Goal: Task Accomplishment & Management: Manage account settings

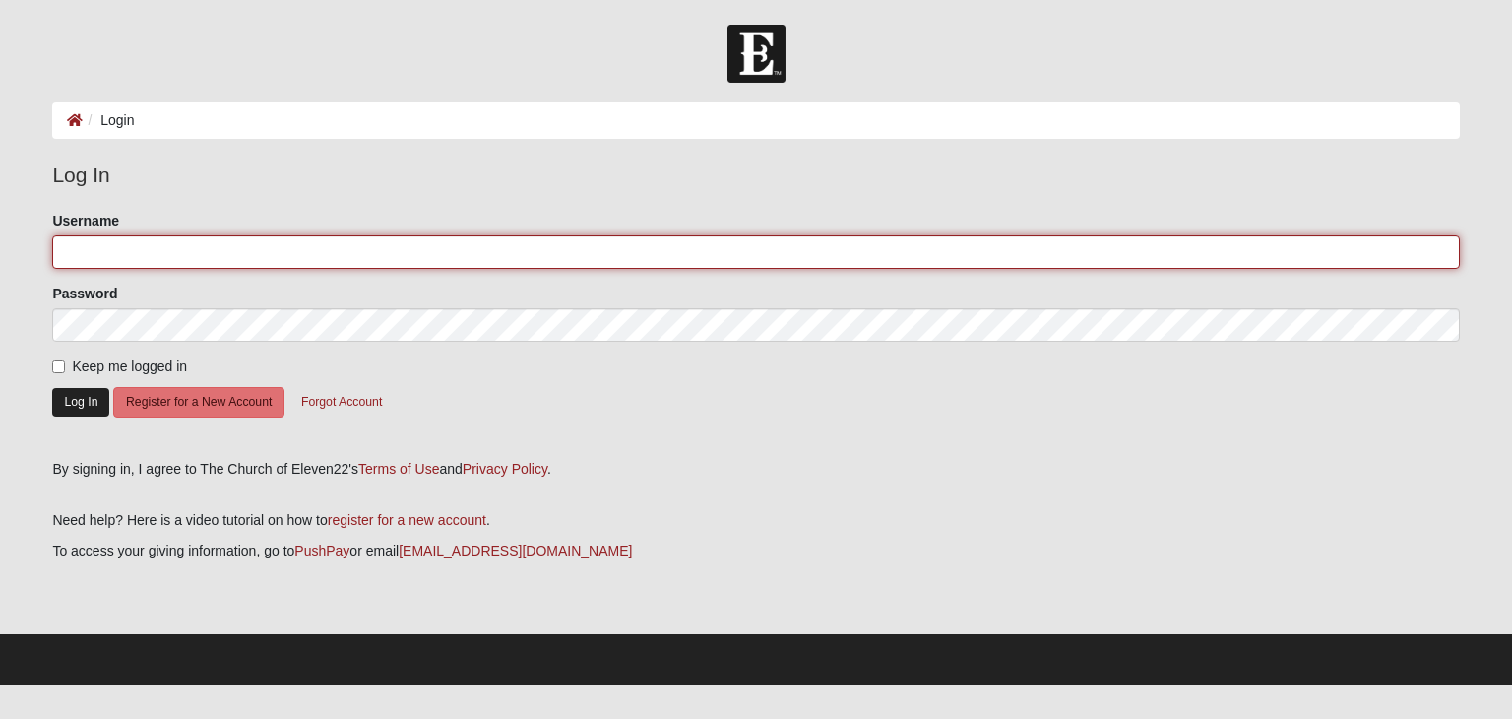
type input "tracyanield"
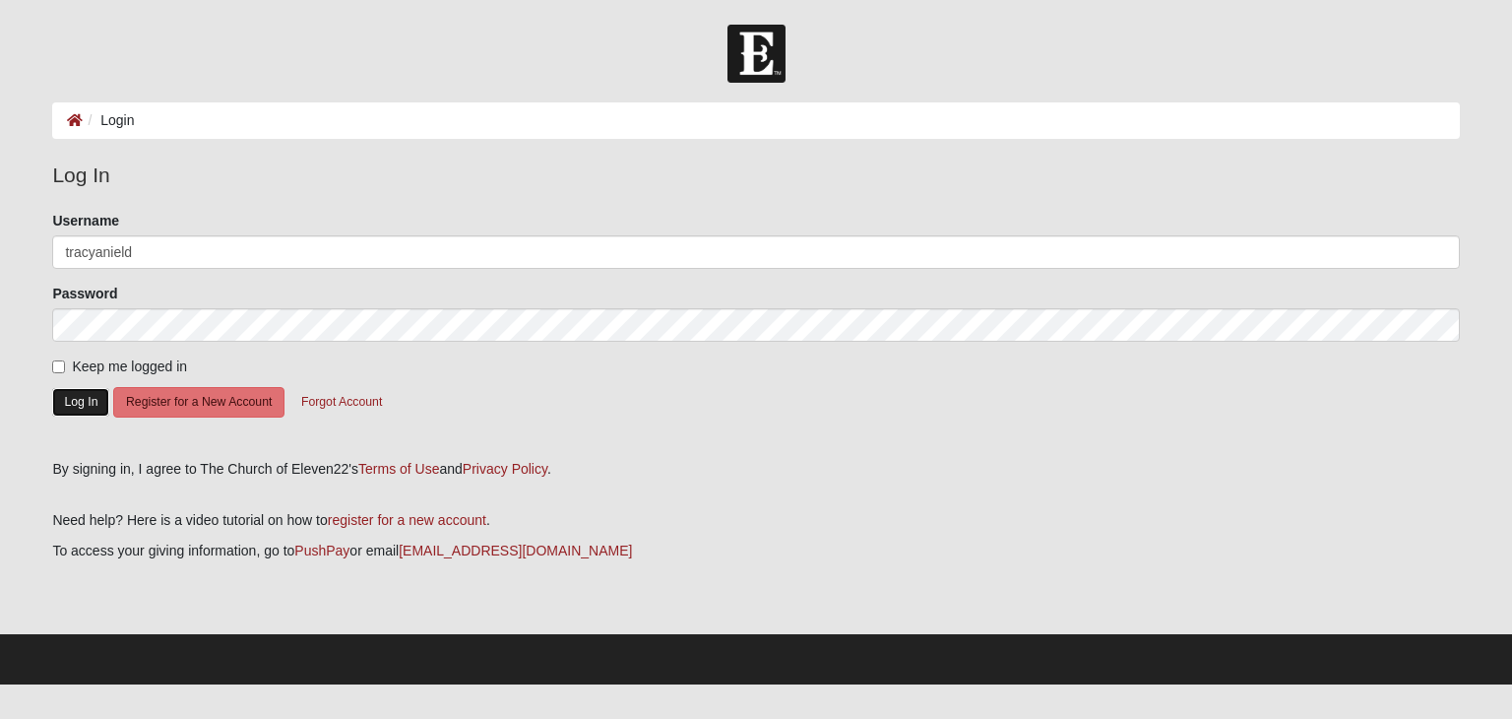
click at [68, 393] on button "Log In" at bounding box center [80, 402] width 57 height 29
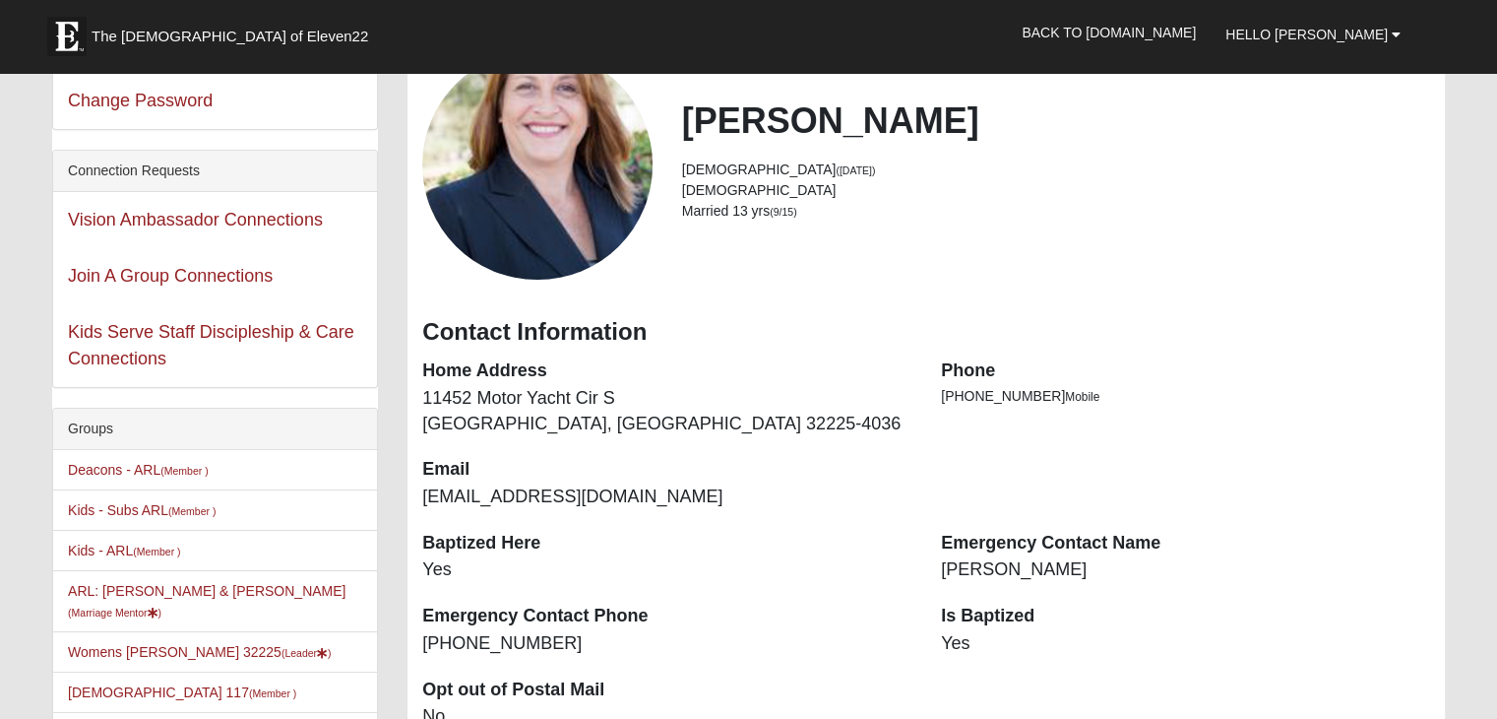
scroll to position [295, 0]
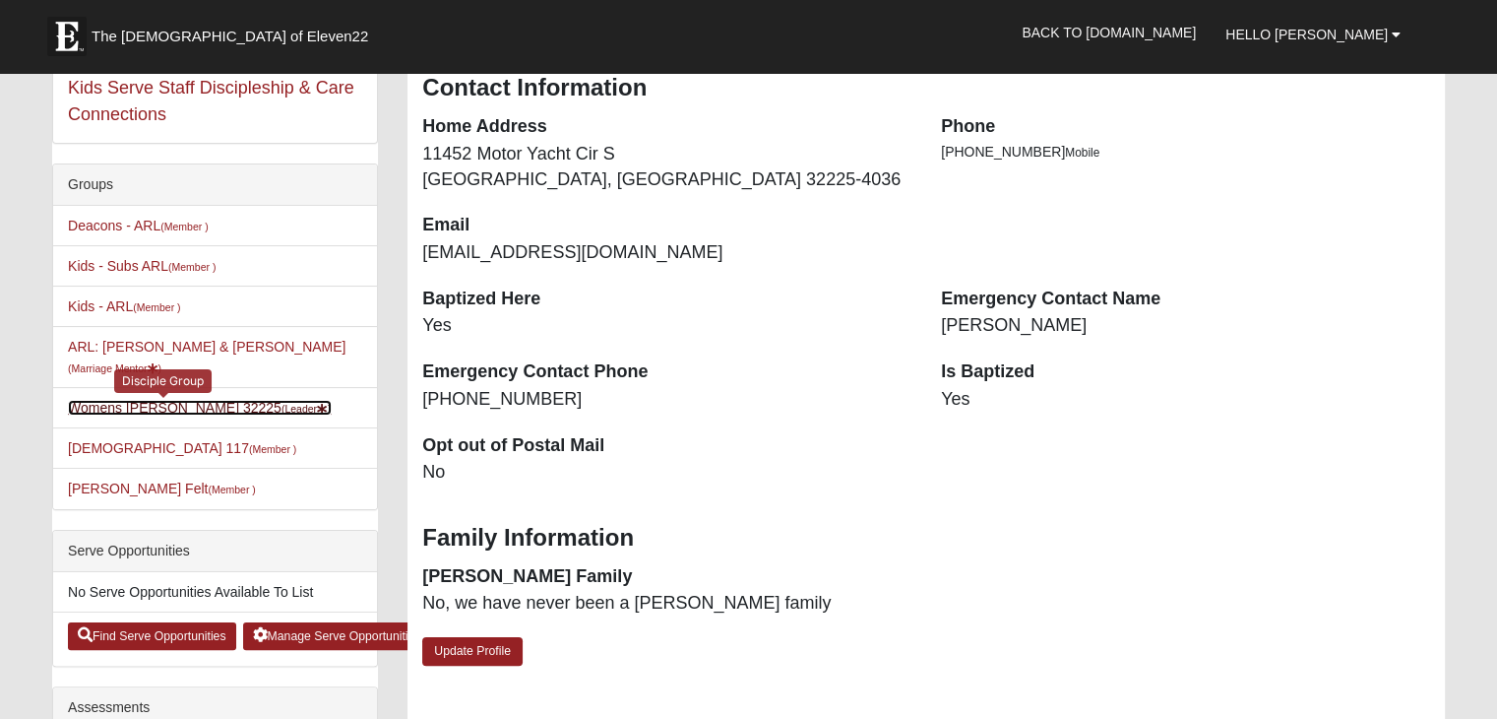
click at [183, 400] on link "Womens Nield 32225 (Leader )" at bounding box center [200, 408] width 264 height 16
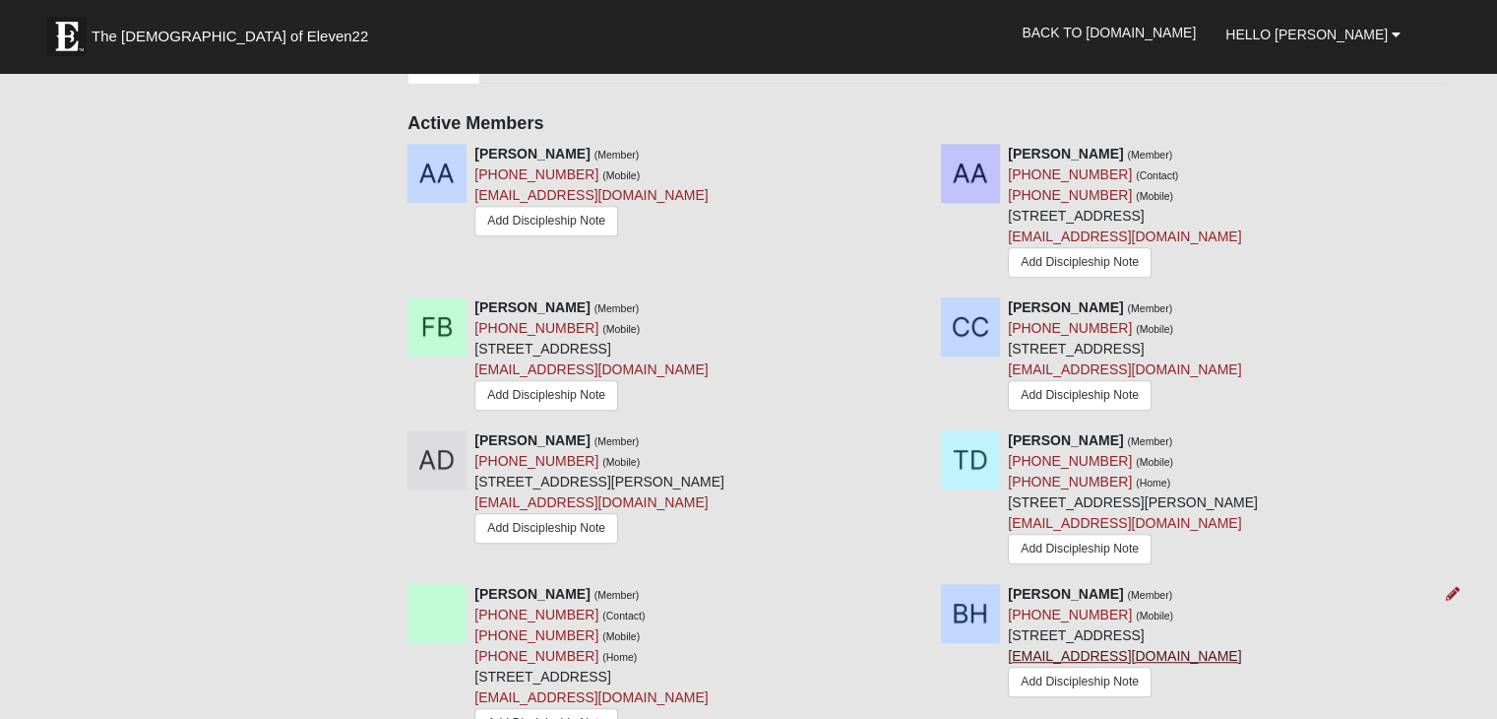
scroll to position [1280, 0]
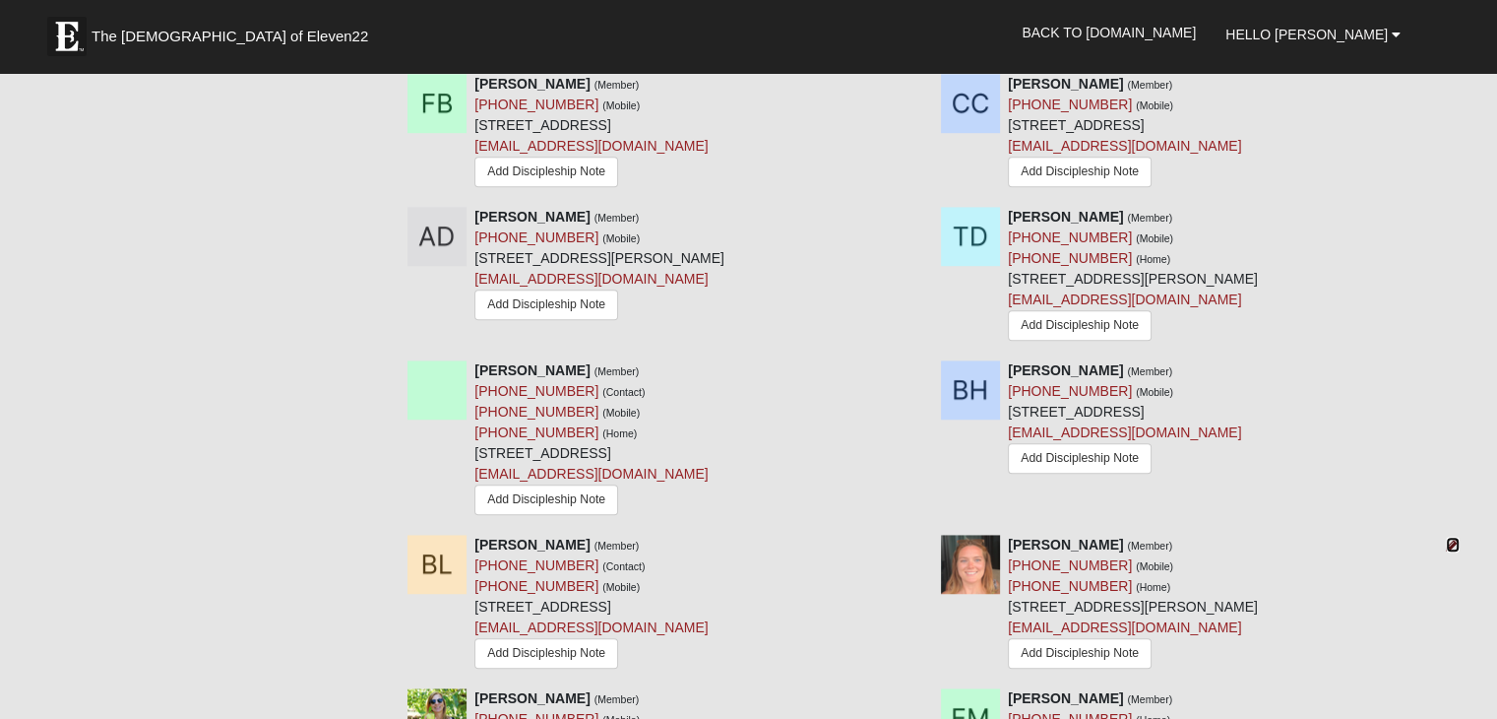
click at [1449, 538] on icon at bounding box center [1453, 545] width 14 height 14
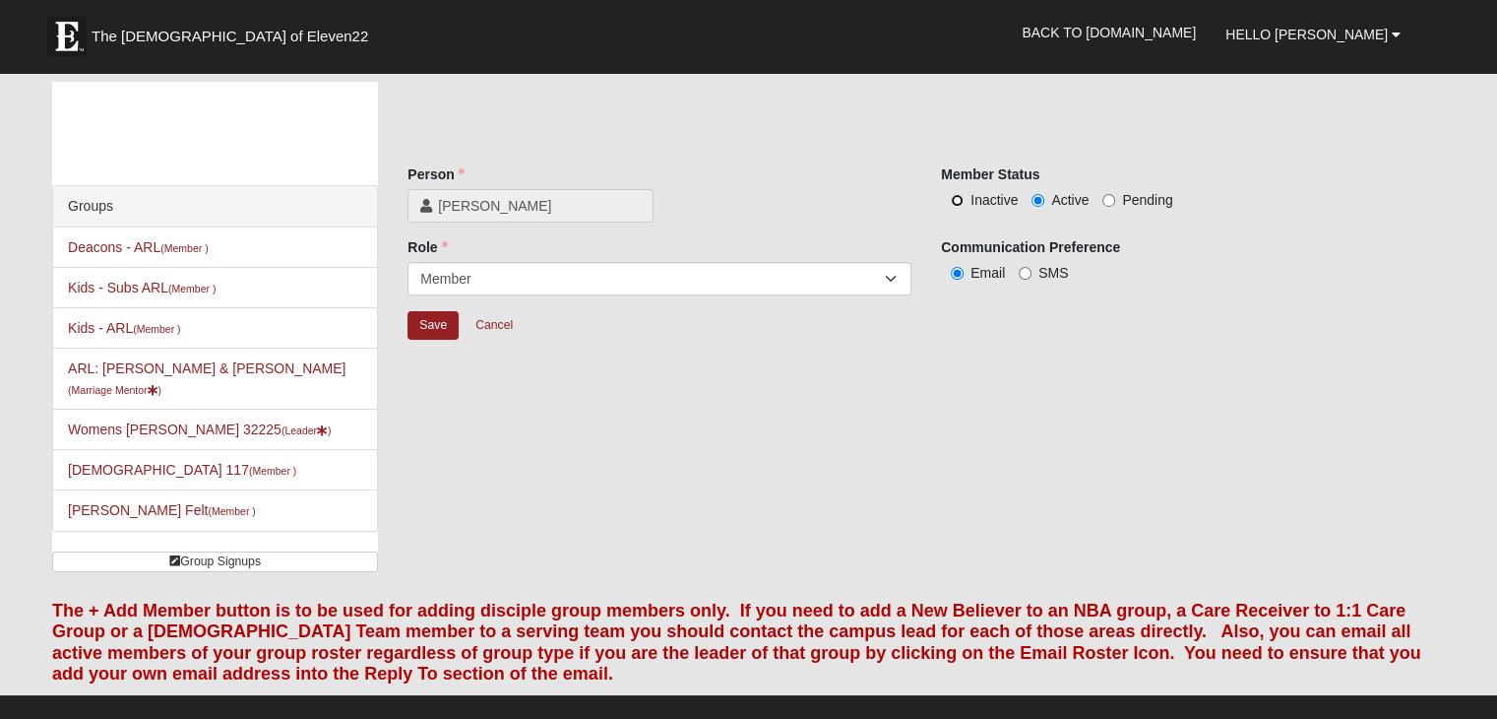
click at [960, 200] on input "Inactive" at bounding box center [957, 200] width 13 height 13
radio input "true"
click at [413, 324] on input "Save" at bounding box center [433, 325] width 51 height 29
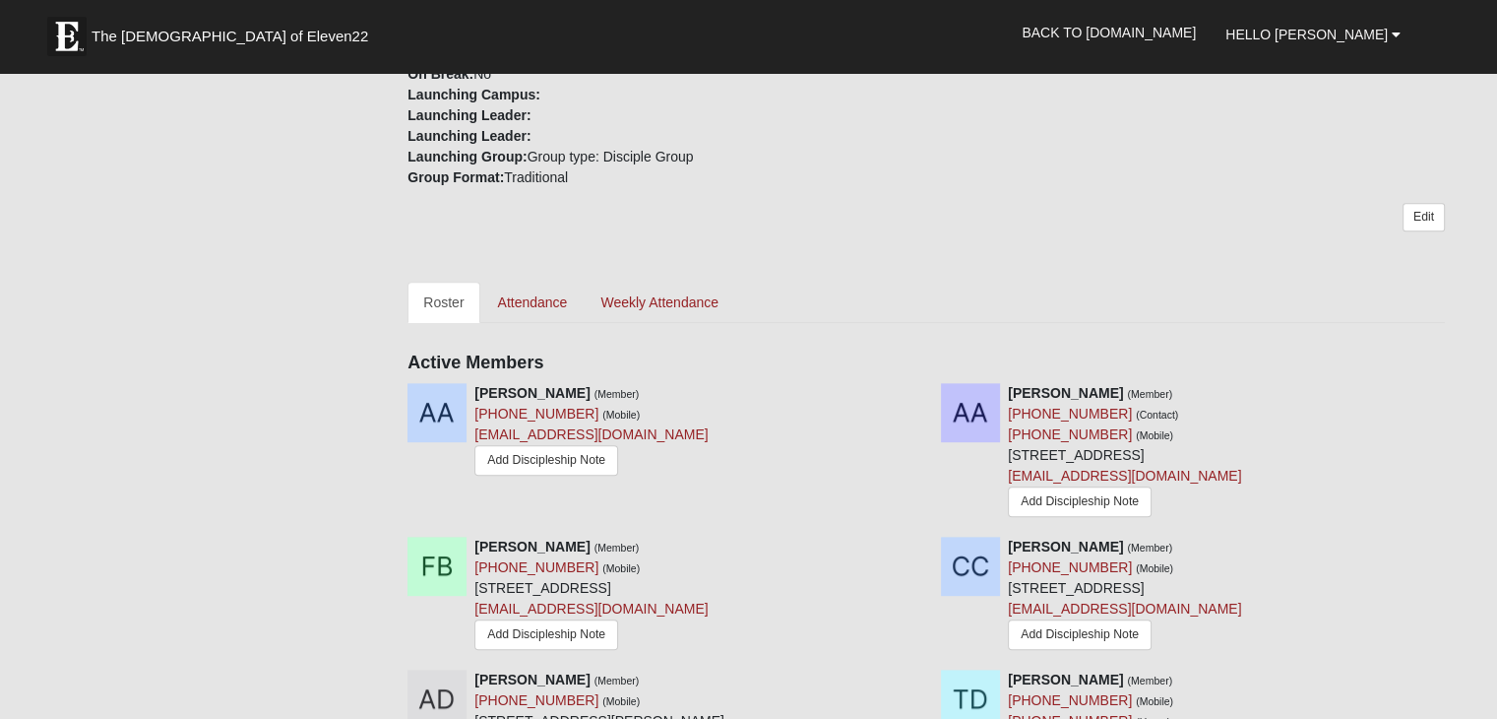
scroll to position [492, 0]
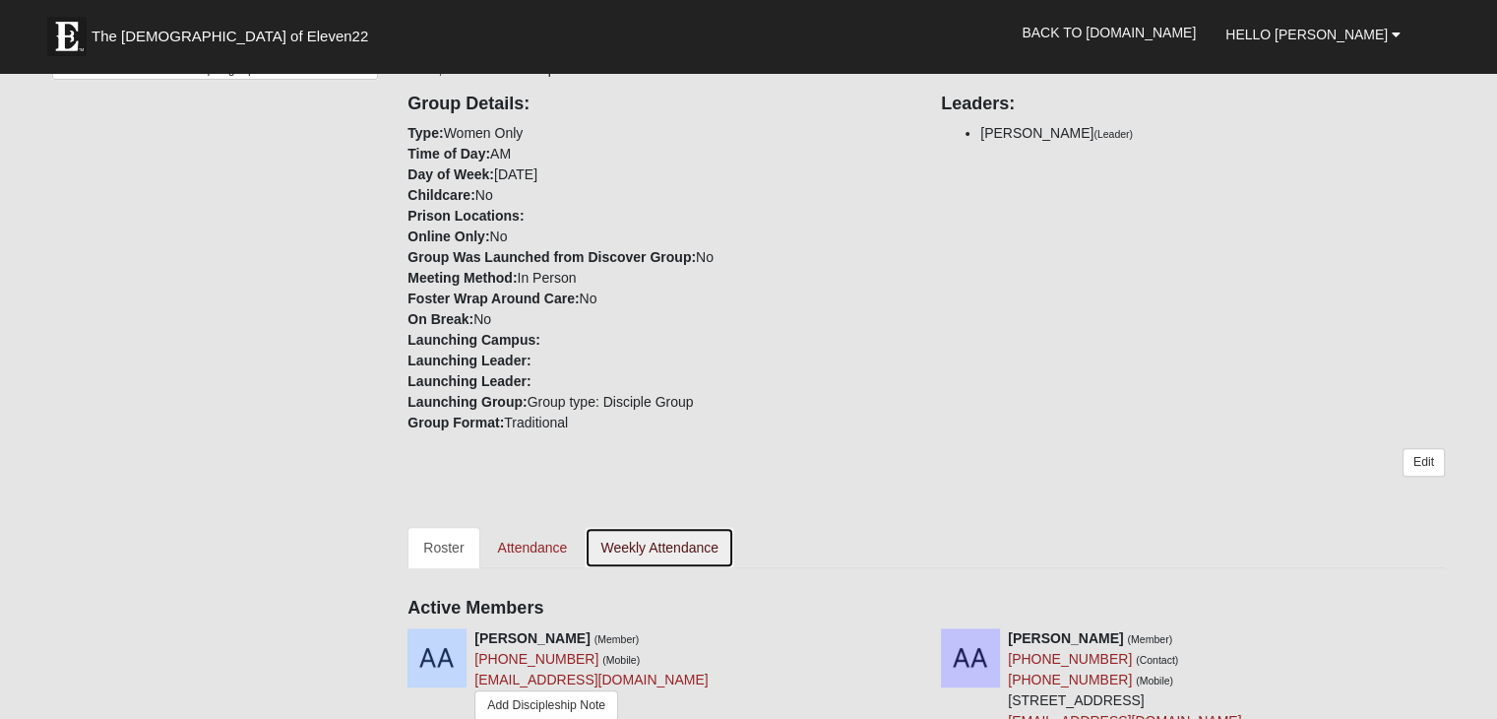
click at [658, 527] on link "Weekly Attendance" at bounding box center [660, 547] width 150 height 41
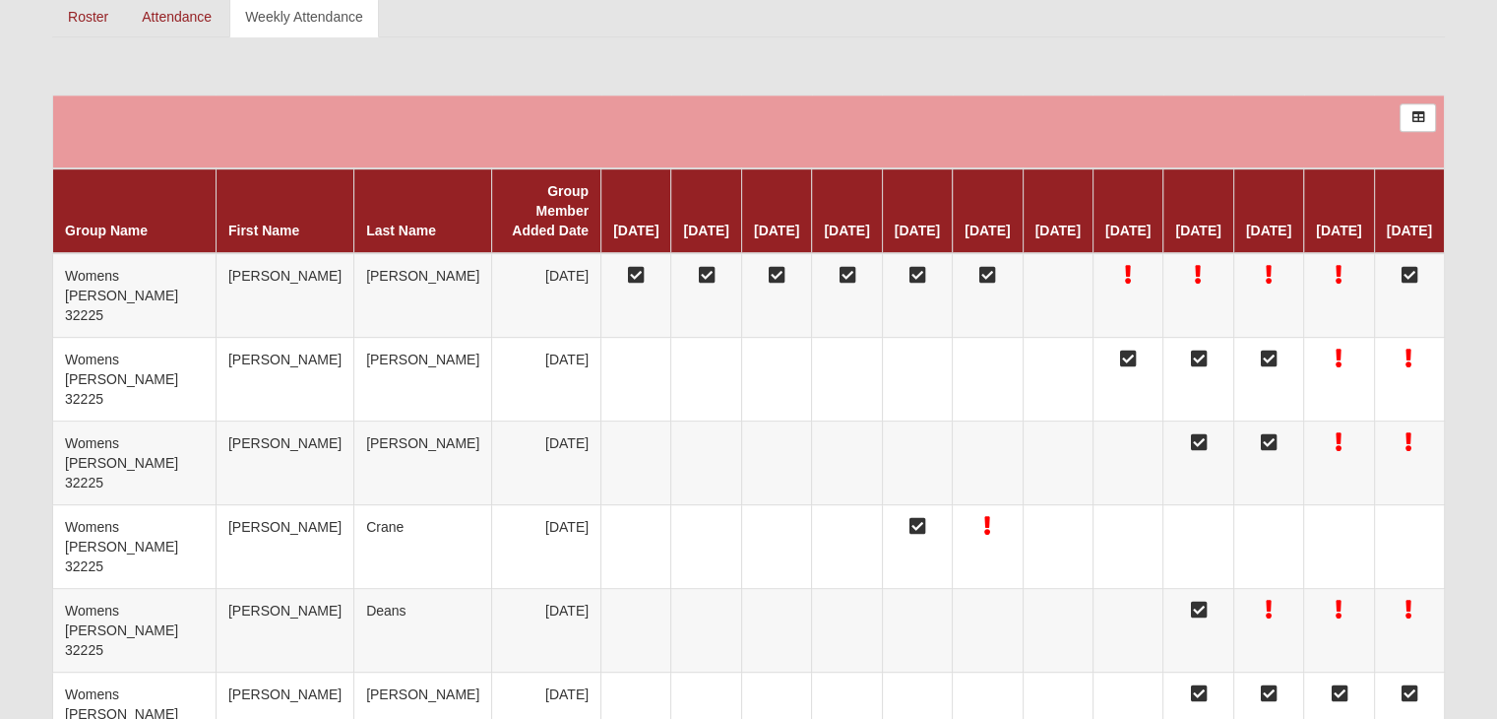
scroll to position [394, 0]
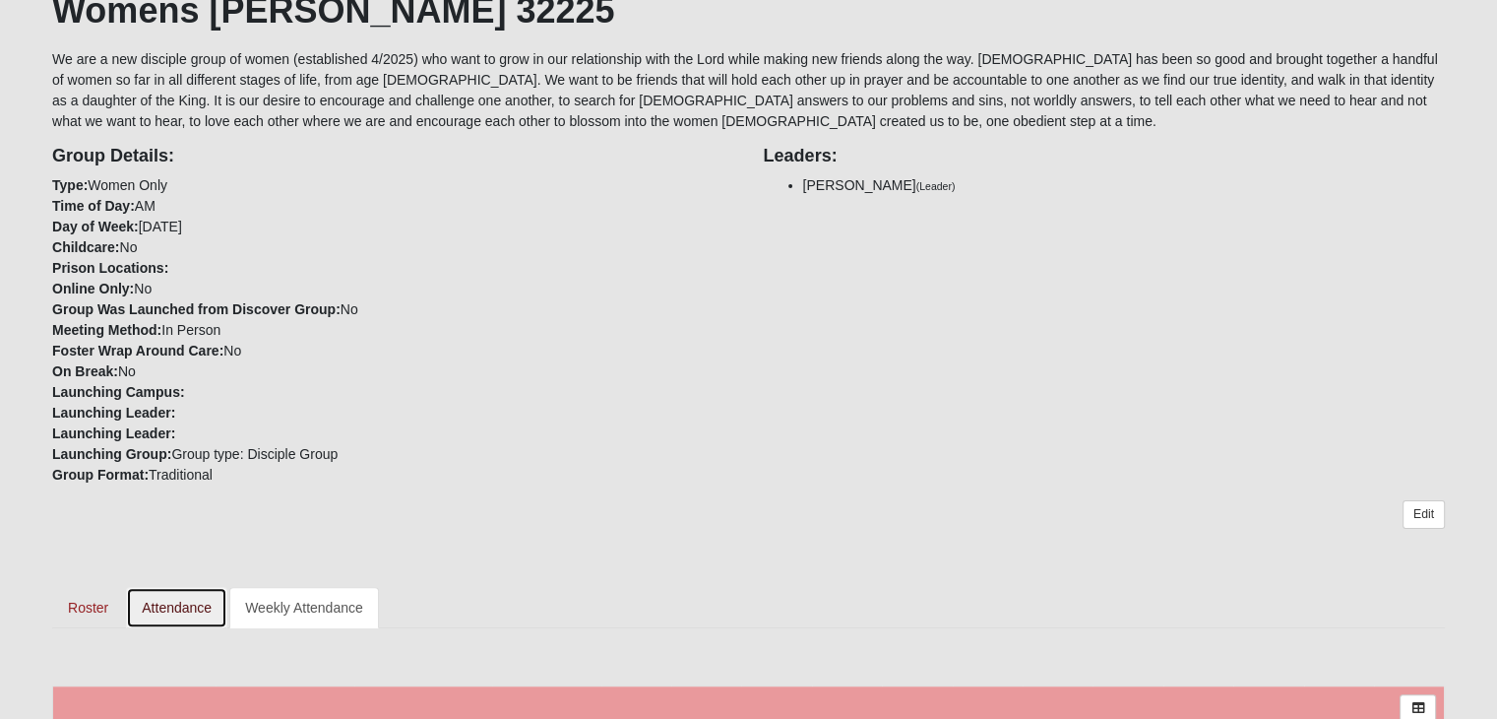
click at [167, 596] on link "Attendance" at bounding box center [176, 607] width 101 height 41
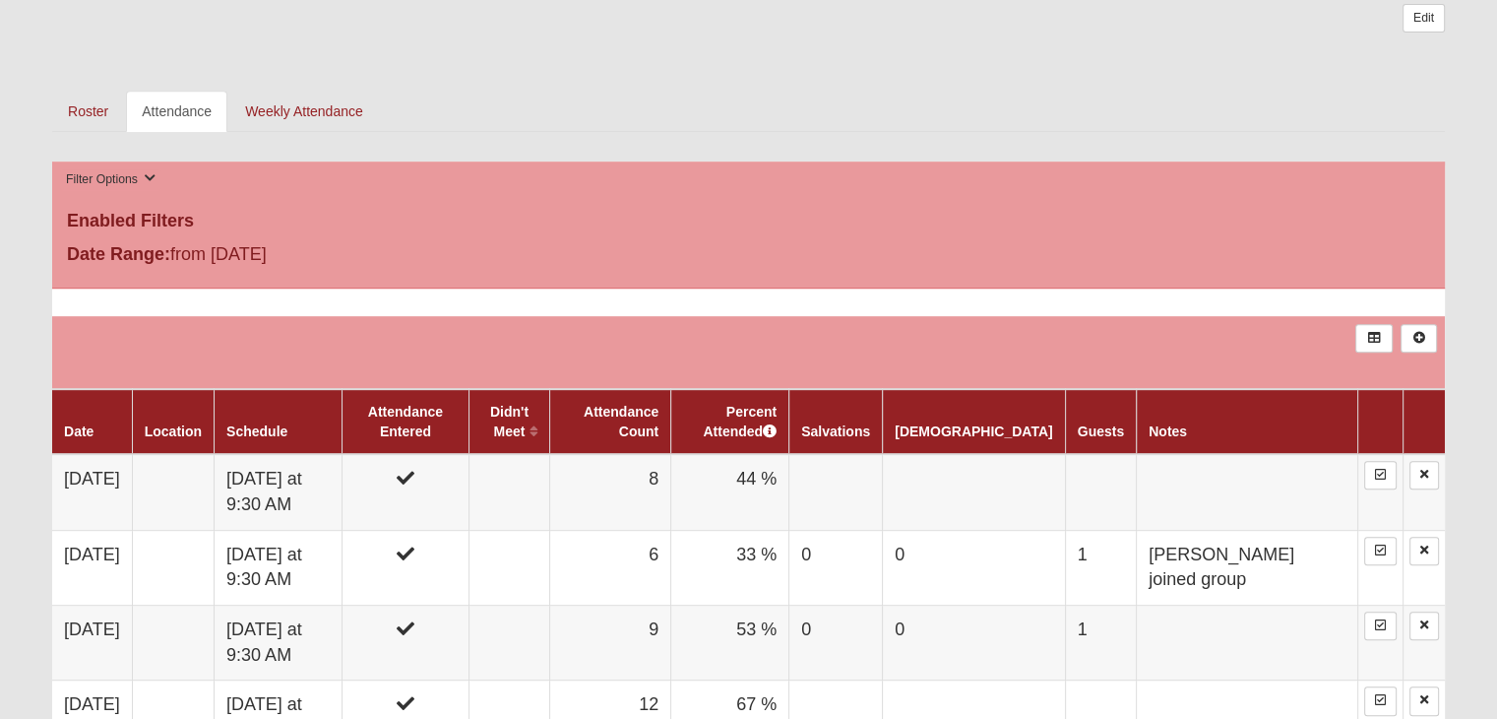
scroll to position [984, 0]
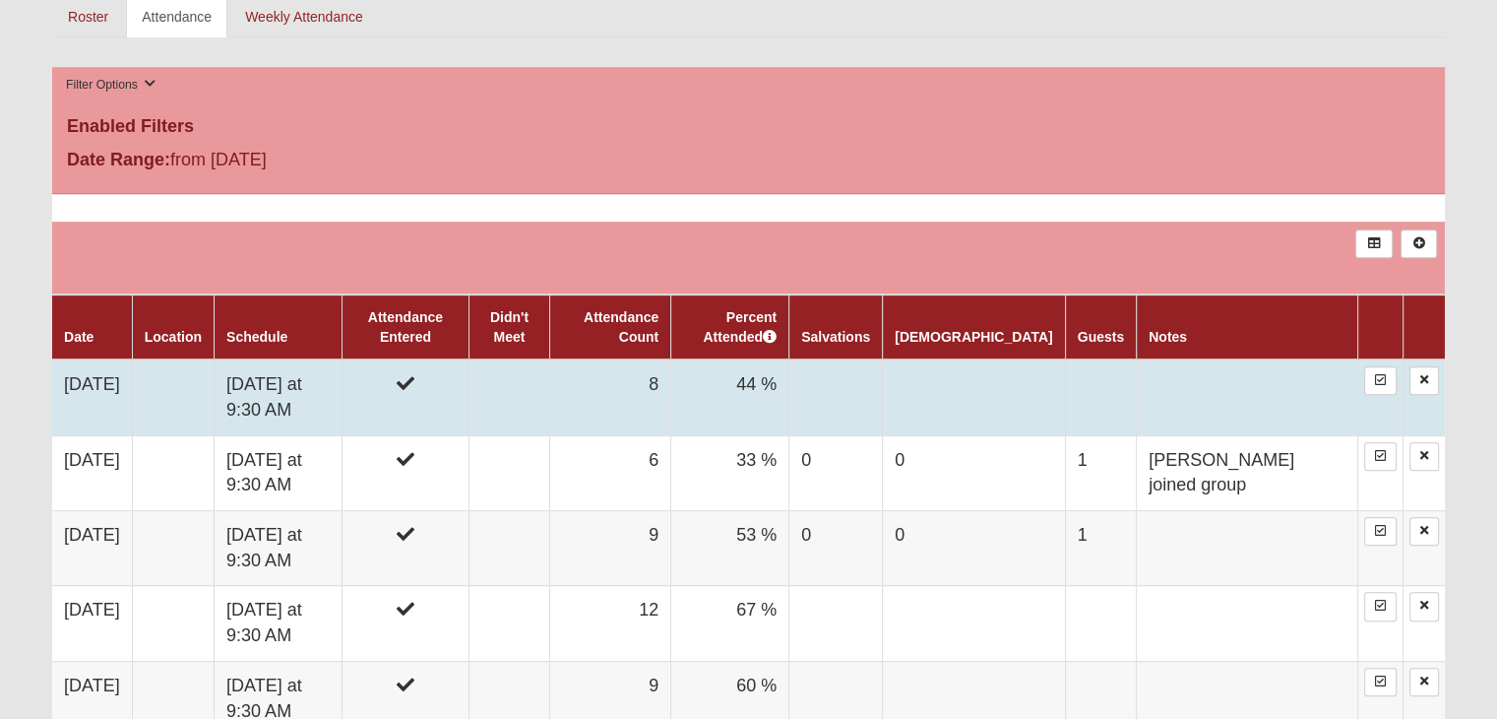
click at [113, 383] on td "10/6/2025" at bounding box center [92, 397] width 80 height 76
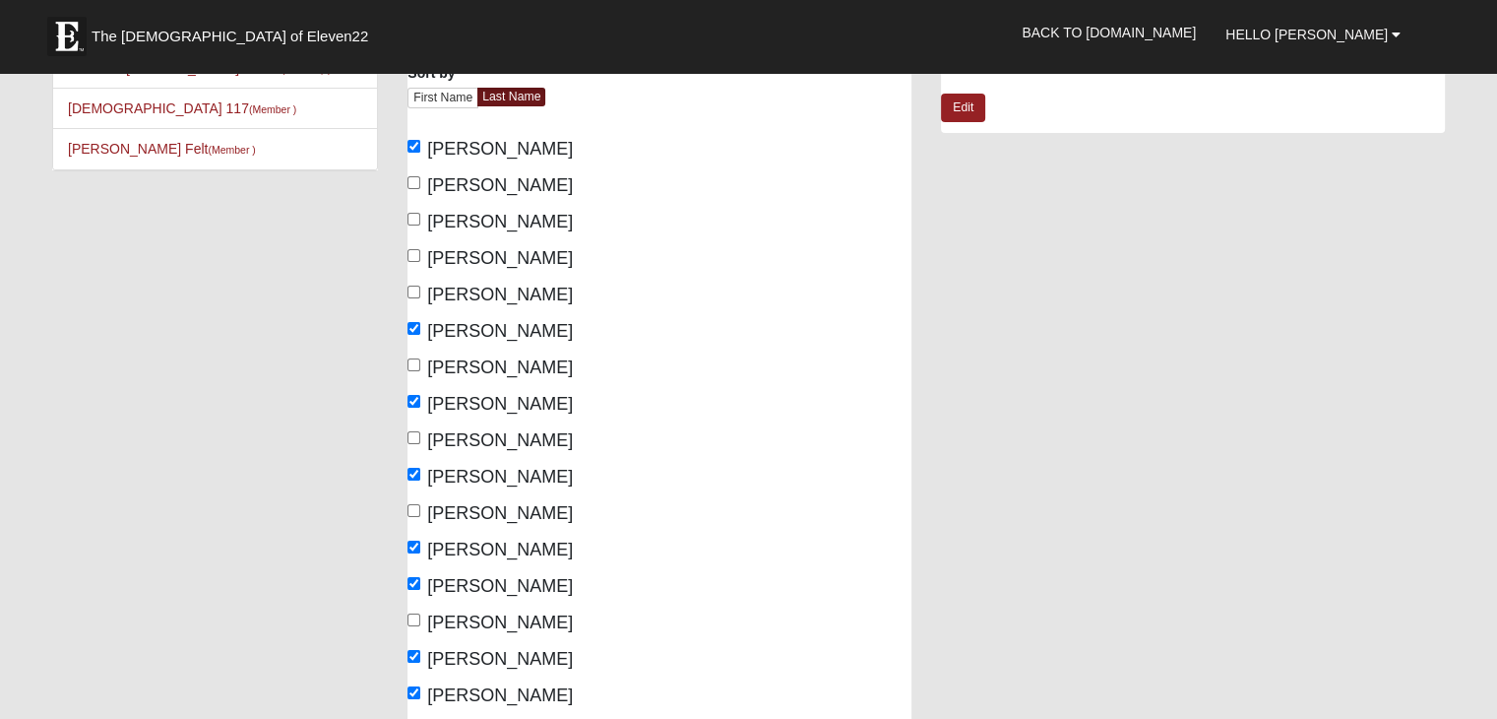
scroll to position [492, 0]
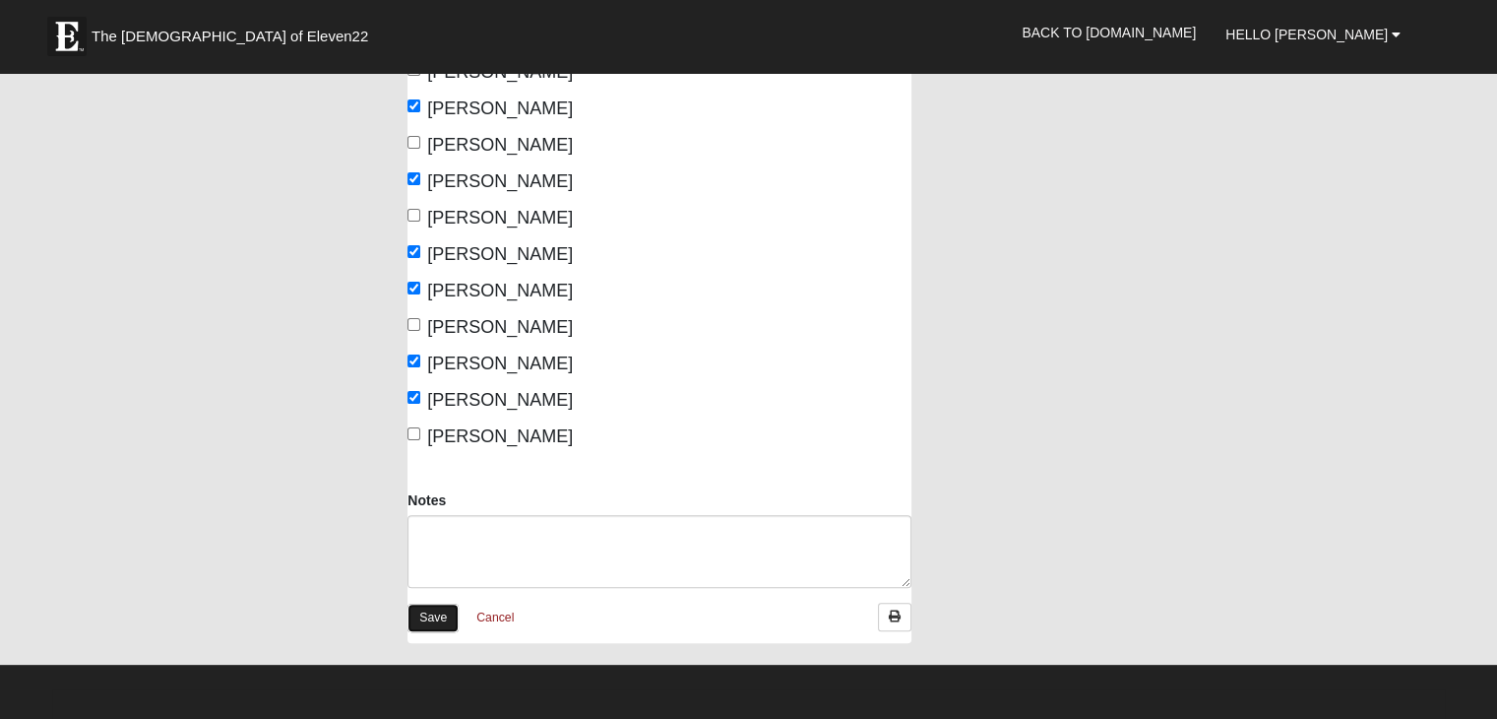
click at [429, 614] on link "Save" at bounding box center [433, 617] width 51 height 29
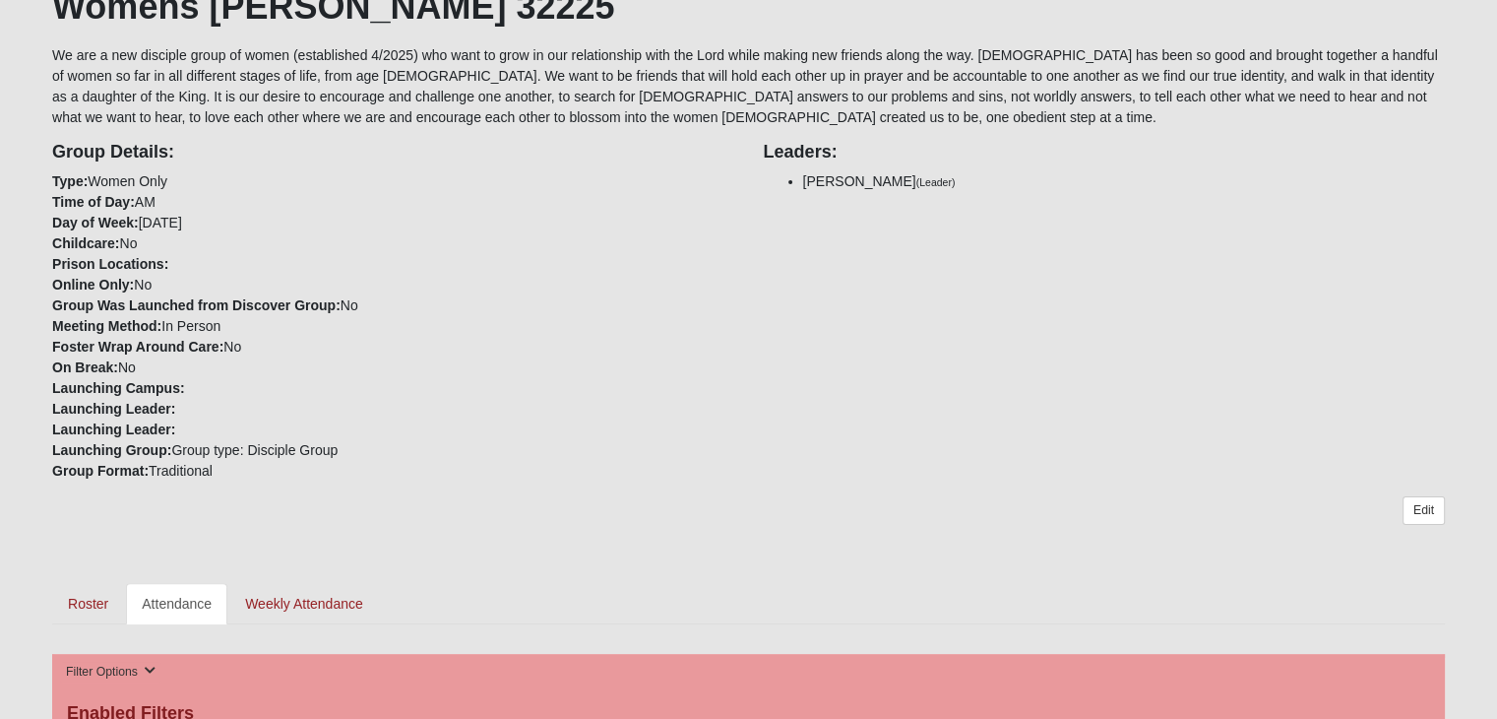
scroll to position [492, 0]
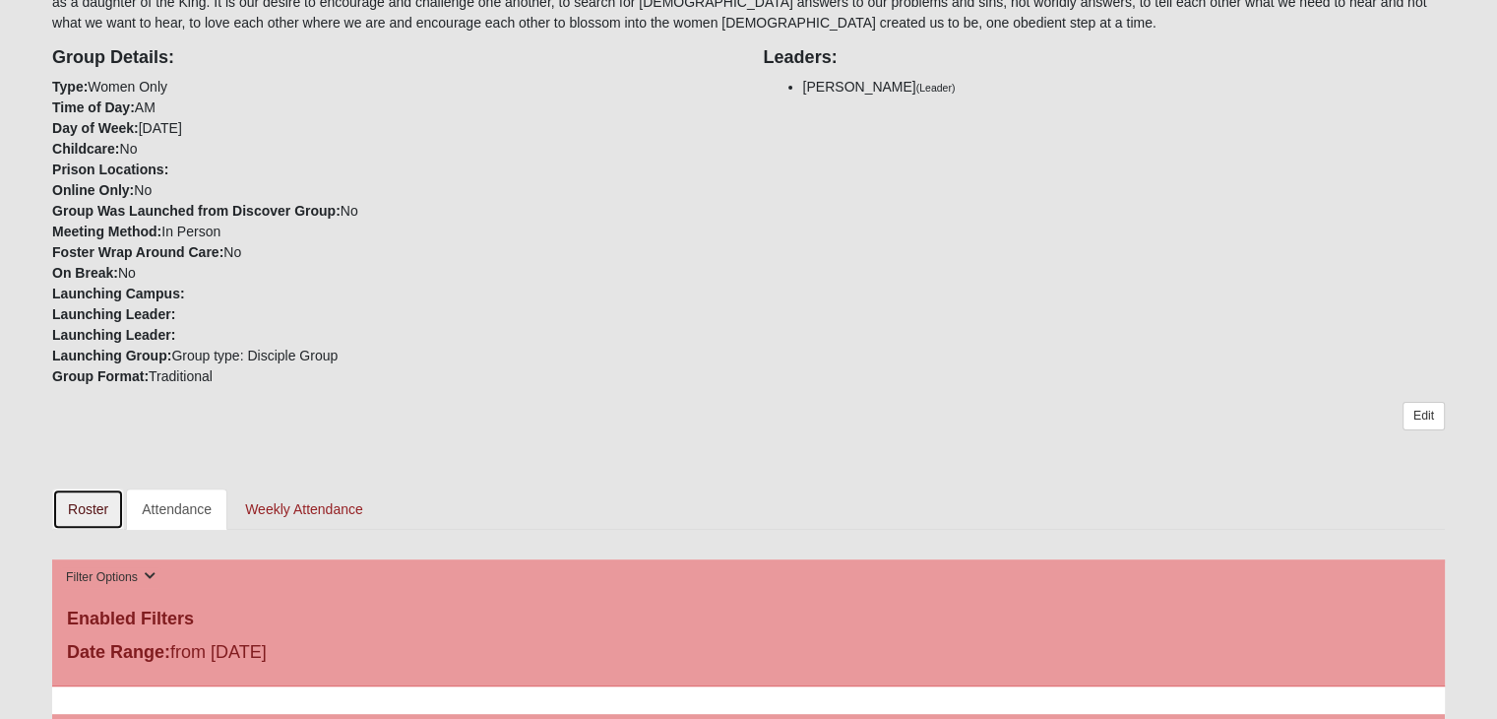
click at [83, 506] on link "Roster" at bounding box center [88, 508] width 72 height 41
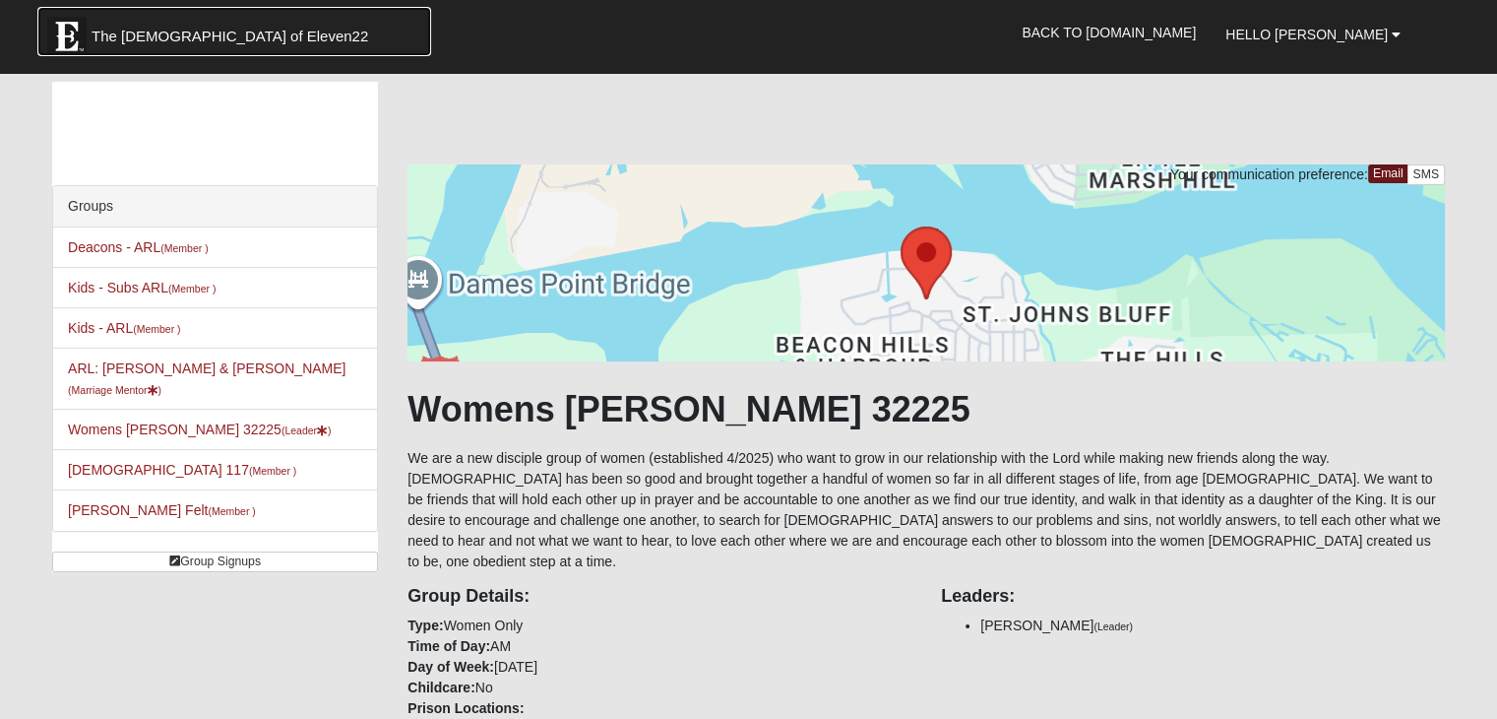
click at [158, 38] on span "The [DEMOGRAPHIC_DATA] of Eleven22" at bounding box center [230, 37] width 277 height 20
